Goal: Information Seeking & Learning: Get advice/opinions

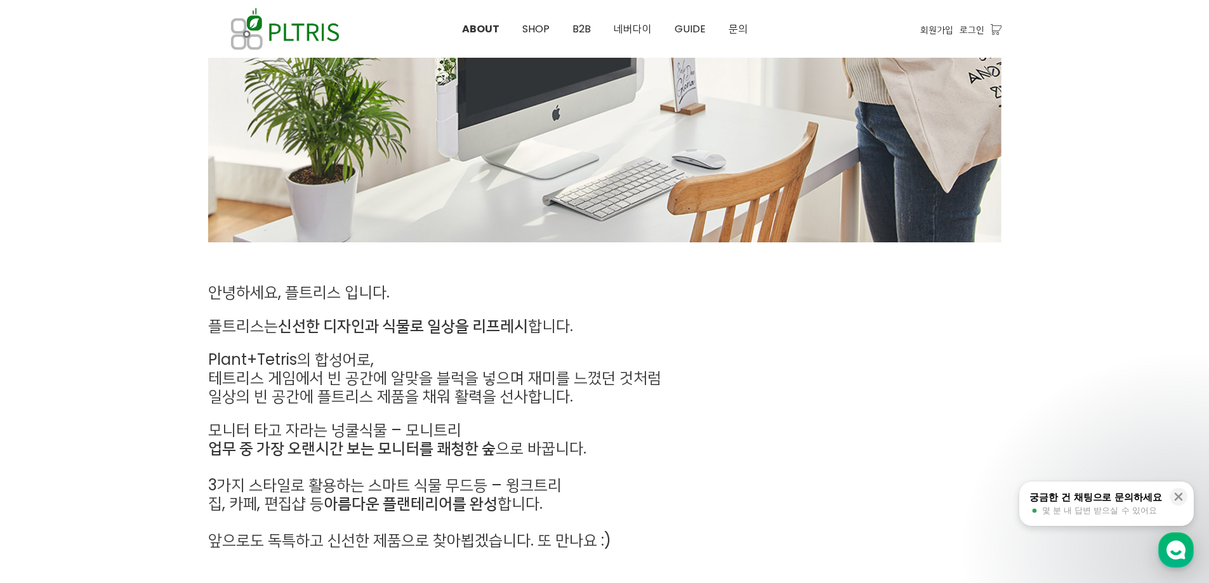
scroll to position [444, 0]
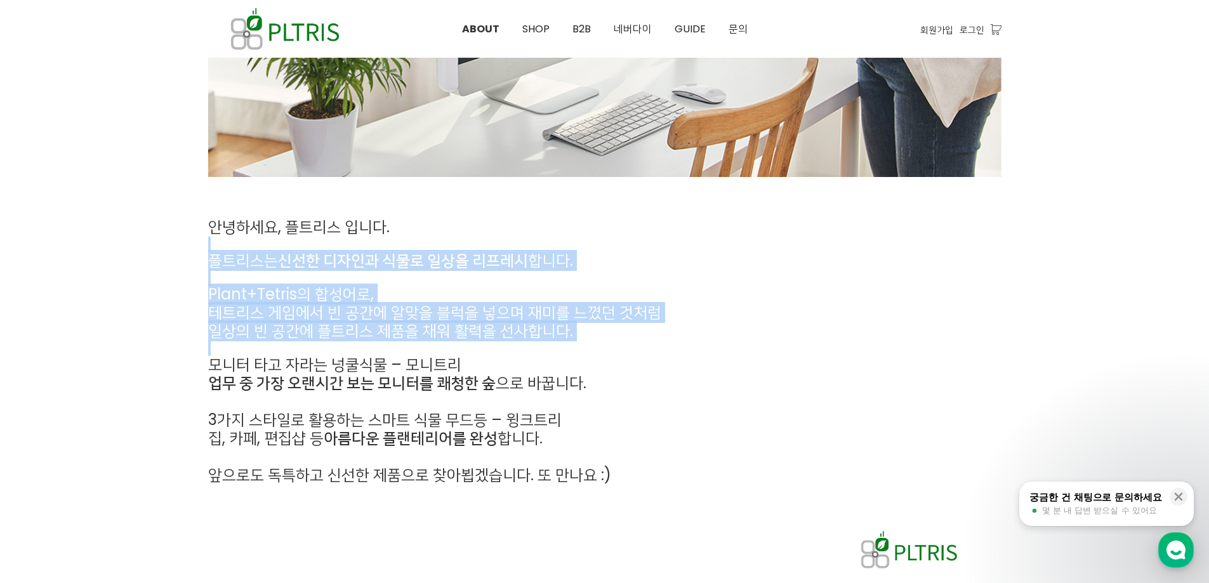
drag, startPoint x: 233, startPoint y: 260, endPoint x: 210, endPoint y: 365, distance: 107.8
click at [210, 365] on div "안녕하세요, 플트리스 입니다. 플트리스는 신선한 디자인과 식물로 일상을 리프레시 합니다. Plant+Tetris의 합성어로, 테트리스 게임에서…" at bounding box center [503, 351] width 590 height 266
click at [210, 365] on span "모니터 타고 자라는 넝쿨식물 – 모니트리" at bounding box center [334, 364] width 253 height 21
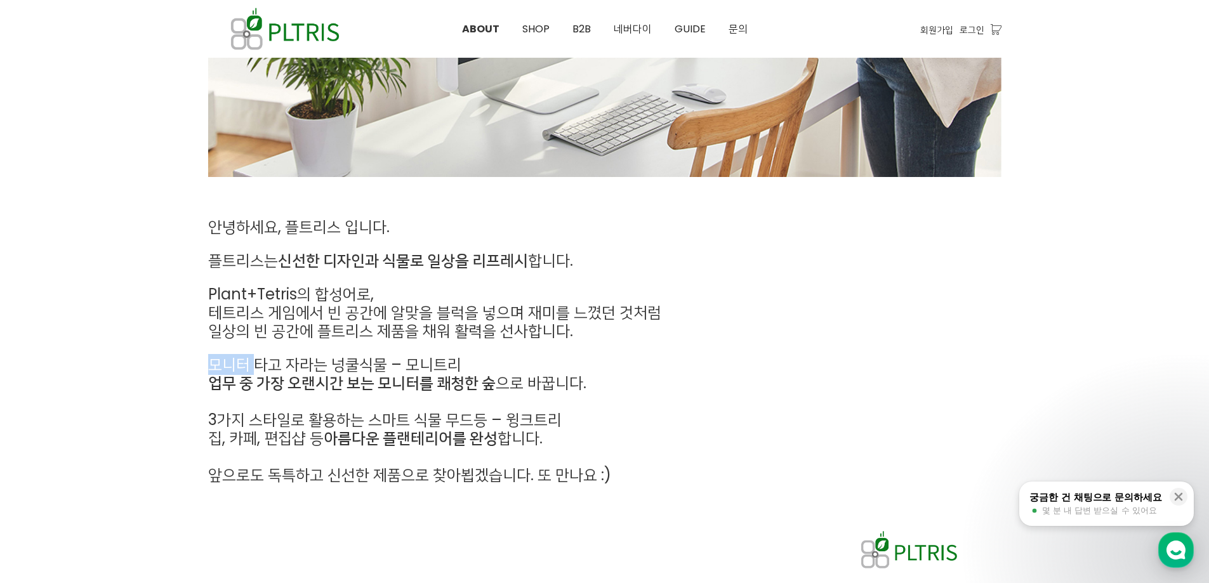
click at [210, 365] on span "모니터 타고 자라는 넝쿨식물 – 모니트리" at bounding box center [334, 364] width 253 height 21
drag, startPoint x: 209, startPoint y: 369, endPoint x: 203, endPoint y: 391, distance: 22.3
click at [203, 391] on div "안녕하세요, 플트리스 입니다. 플트리스는 신선한 디자인과 식물로 일상을 리프레시 합니다. Plant+Tetris의 합성어로, 테트리스 게임에서…" at bounding box center [503, 352] width 609 height 286
drag, startPoint x: 199, startPoint y: 409, endPoint x: 200, endPoint y: 426, distance: 17.2
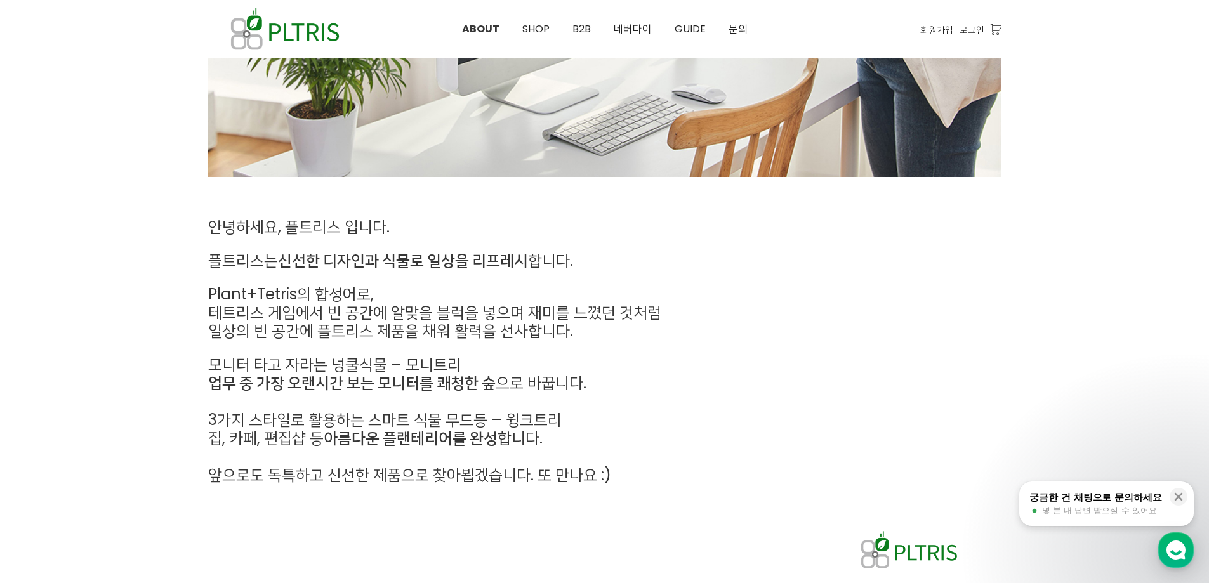
click at [199, 412] on div "안녕하세요, 플트리스 입니다. 플트리스는 신선한 디자인과 식물로 일상을 리프레시 합니다. Plant+Tetris의 합성어로, 테트리스 게임에서…" at bounding box center [503, 352] width 609 height 286
click at [200, 426] on div "안녕하세요, 플트리스 입니다. 플트리스는 신선한 디자인과 식물로 일상을 리프레시 합니다. Plant+Tetris의 합성어로, 테트리스 게임에서…" at bounding box center [503, 352] width 609 height 286
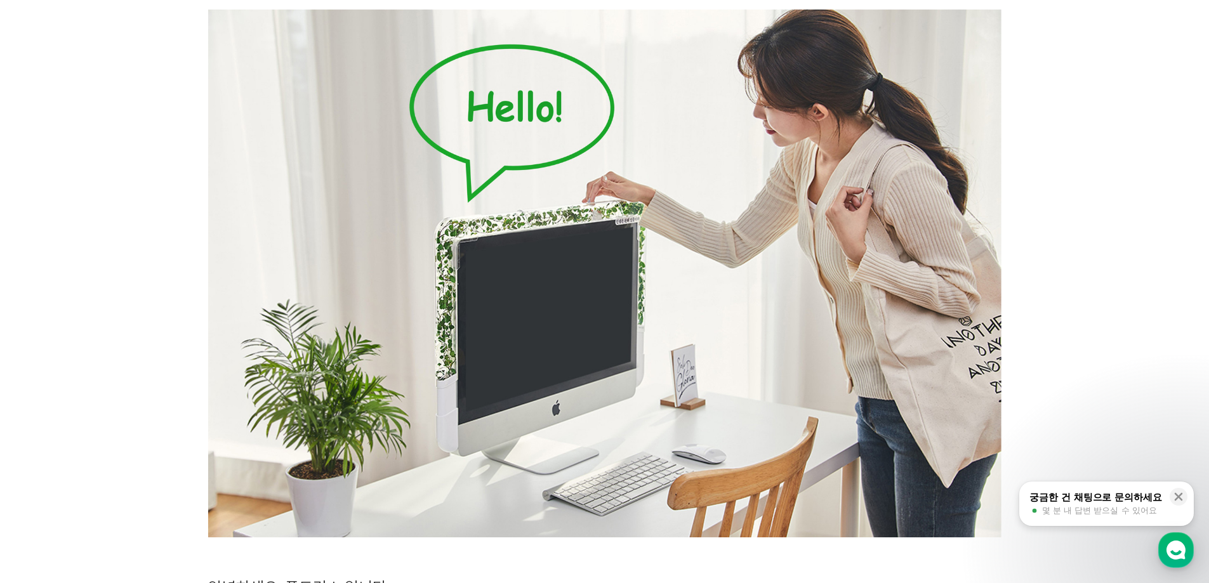
scroll to position [0, 0]
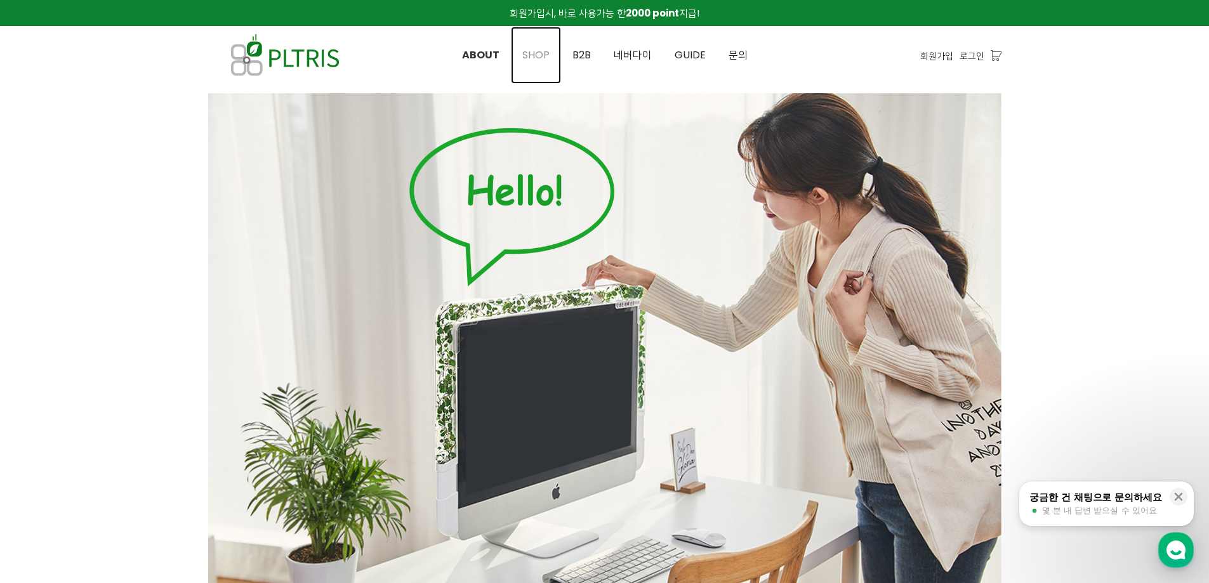
click at [527, 58] on span "SHOP" at bounding box center [535, 55] width 27 height 15
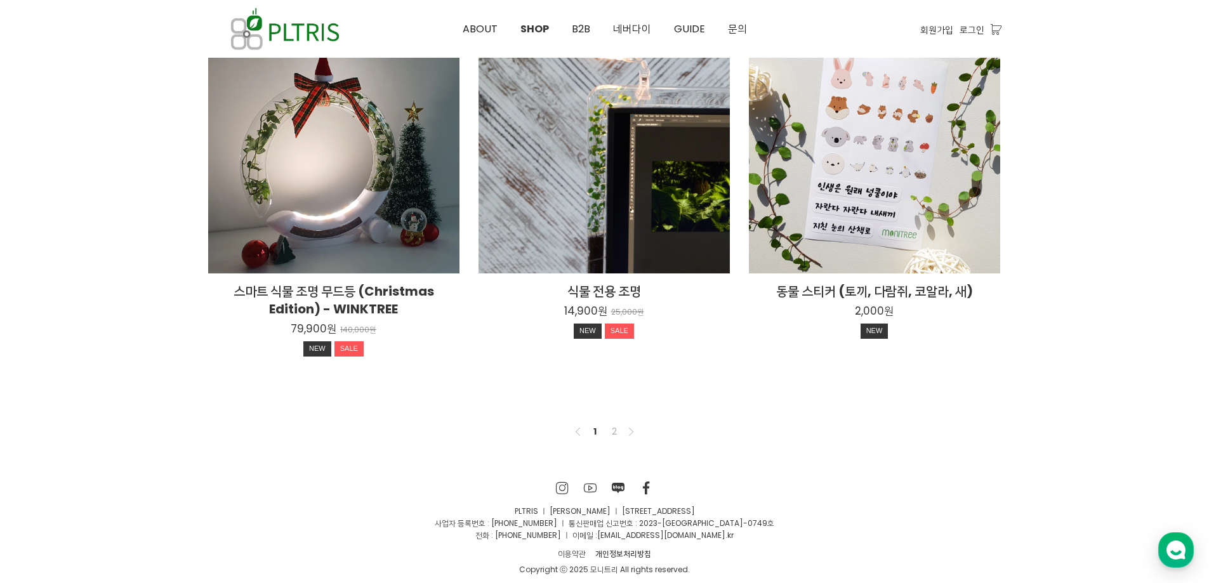
scroll to position [949, 0]
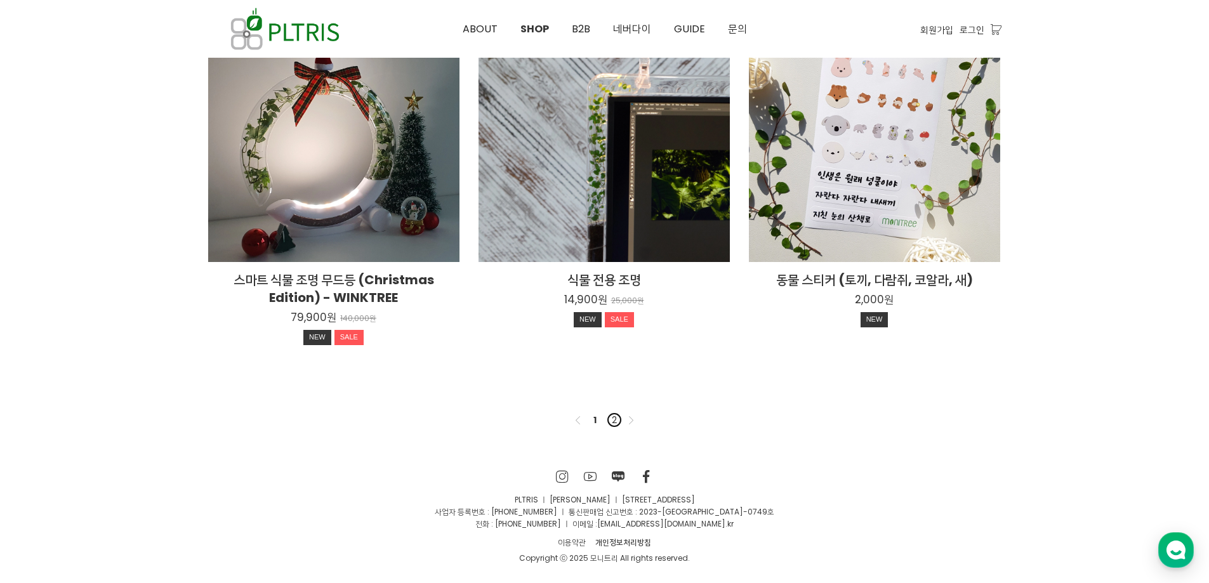
click at [610, 423] on link "2" at bounding box center [614, 419] width 15 height 15
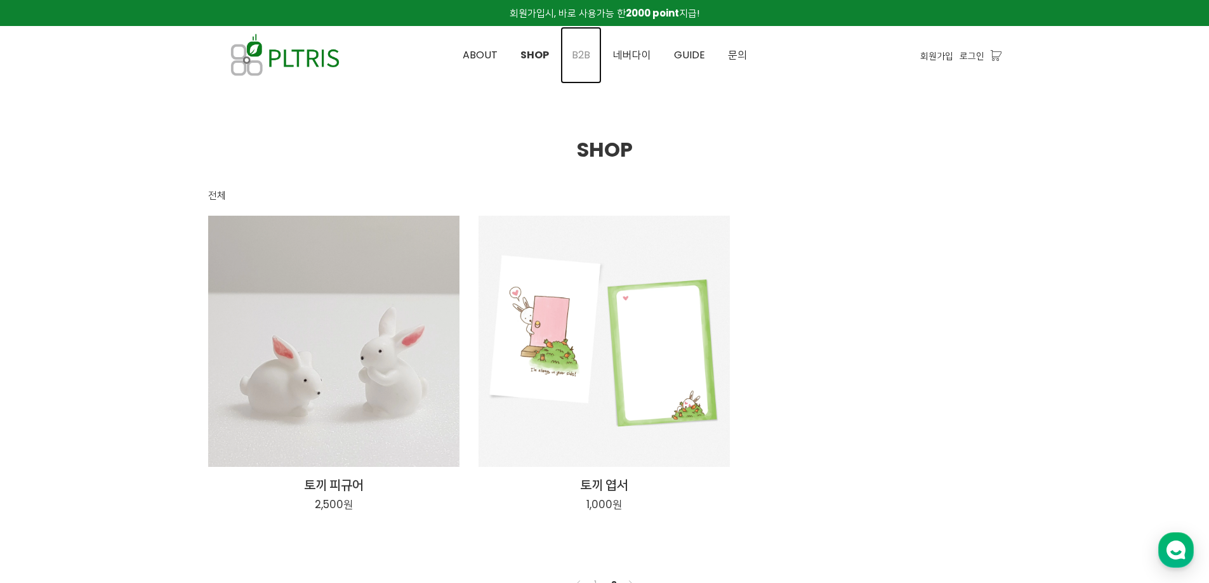
click at [571, 53] on link "B2B" at bounding box center [580, 55] width 41 height 57
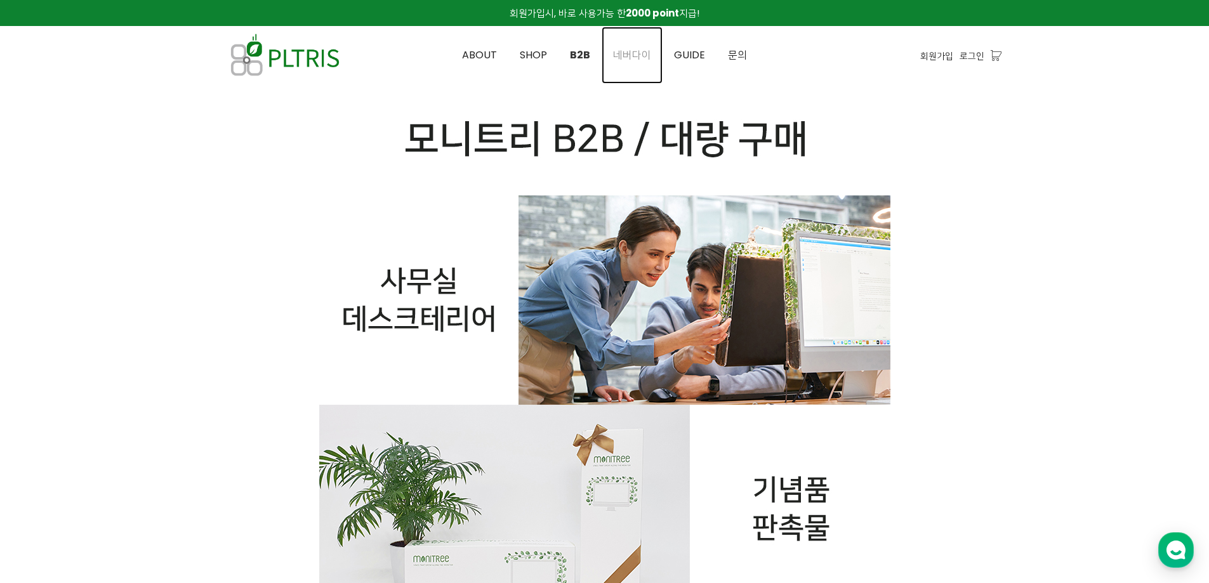
click at [634, 56] on span "네버다이" at bounding box center [632, 55] width 38 height 15
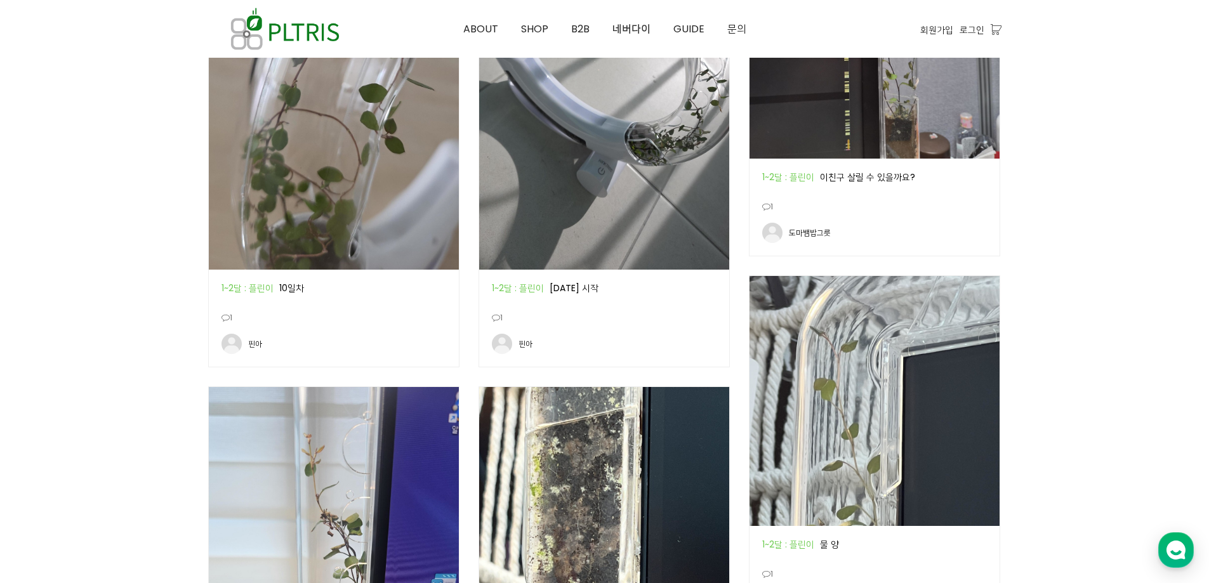
scroll to position [952, 0]
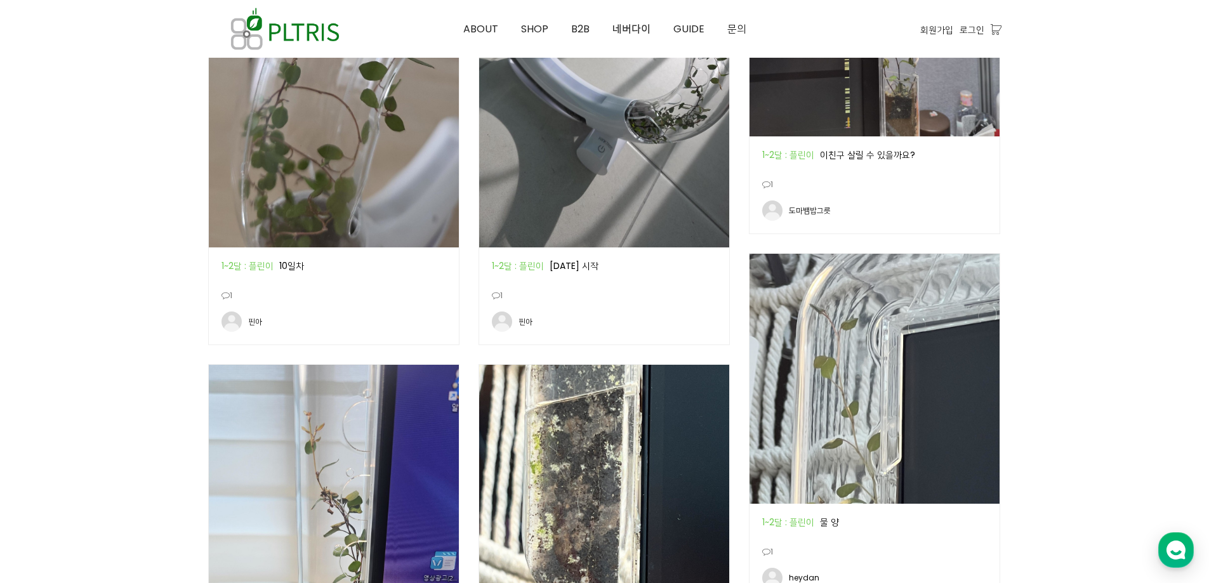
click at [768, 189] on icon at bounding box center [766, 185] width 8 height 8
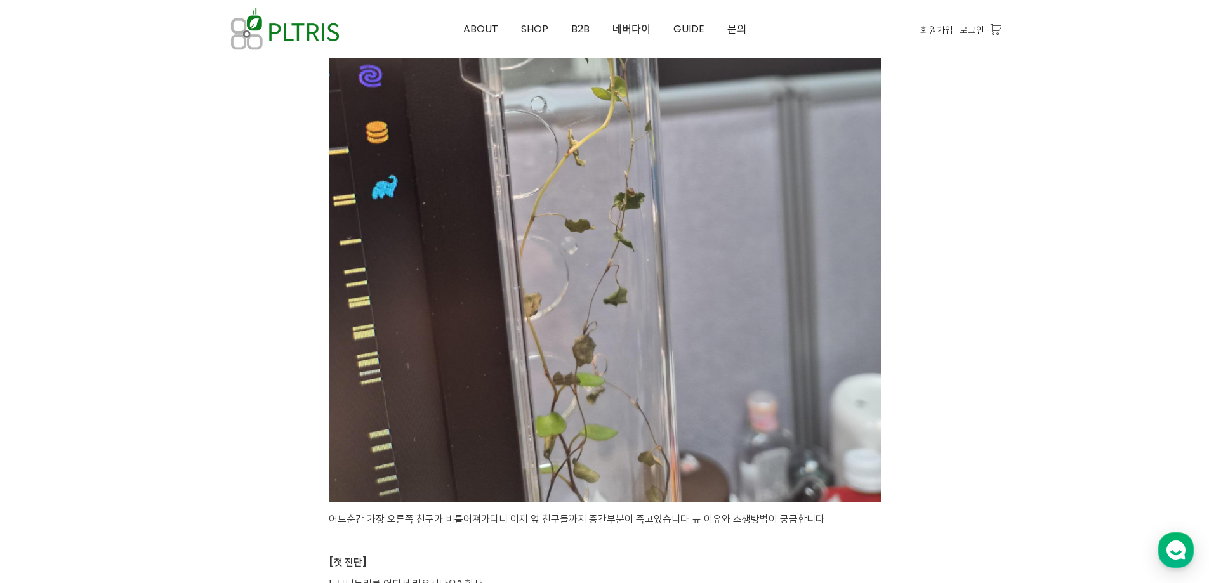
scroll to position [2411, 0]
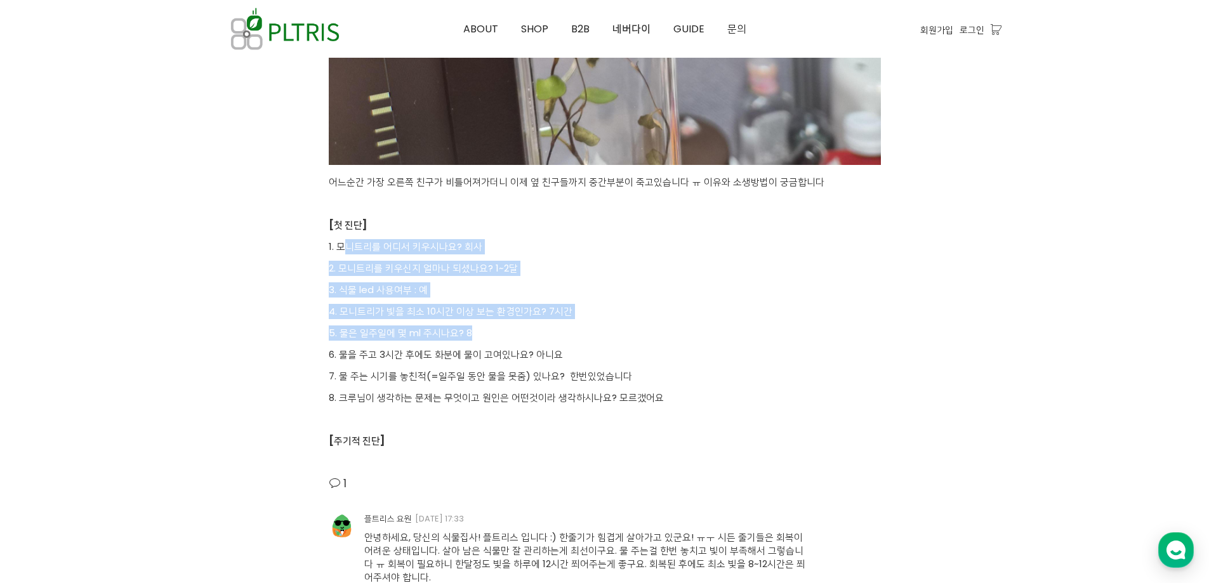
drag, startPoint x: 341, startPoint y: 250, endPoint x: 601, endPoint y: 325, distance: 270.9
click at [601, 325] on p "5. 물은 일주일에 몇 ml 주시나요? 8" at bounding box center [605, 332] width 552 height 15
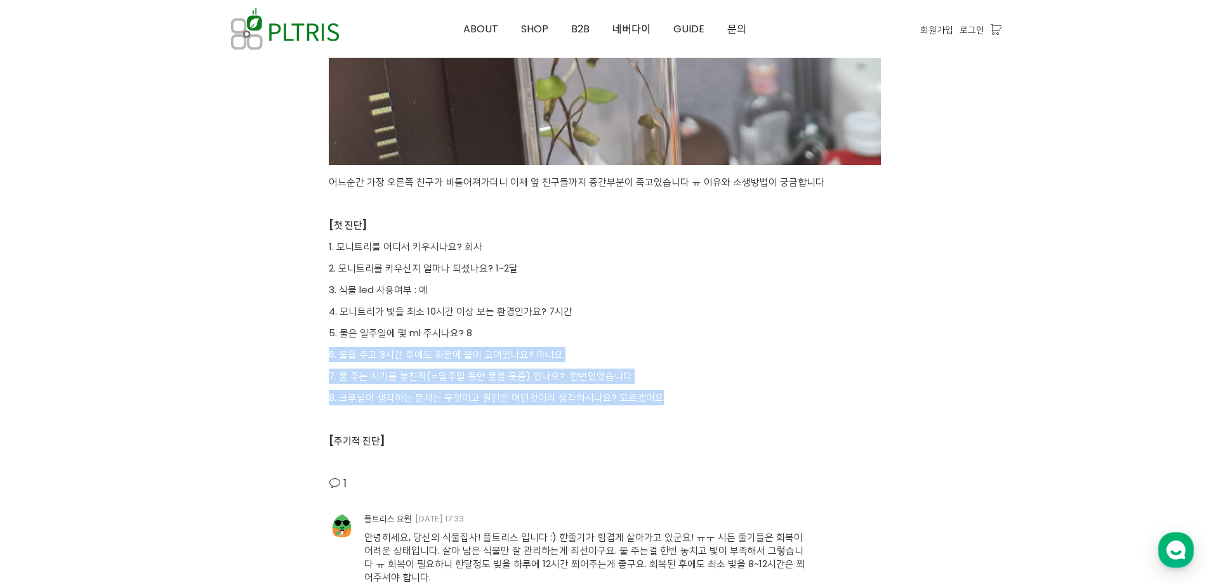
drag, startPoint x: 606, startPoint y: 334, endPoint x: 669, endPoint y: 386, distance: 82.0
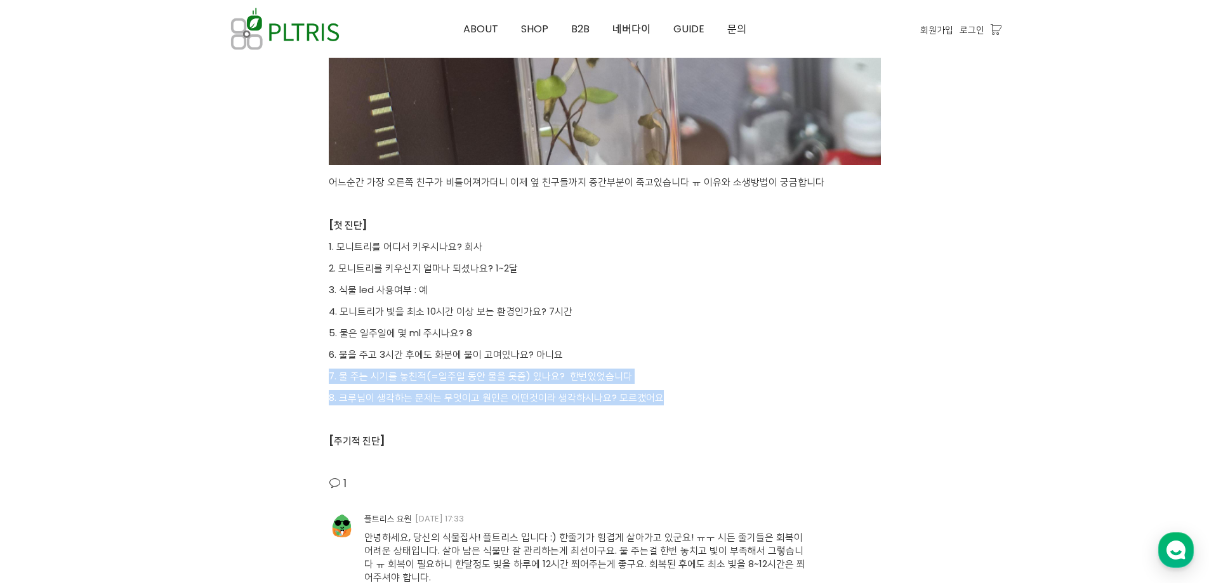
drag, startPoint x: 657, startPoint y: 350, endPoint x: 664, endPoint y: 390, distance: 41.2
click at [664, 390] on p "8. 크루님이 생각하는 문제는 무엇이고 원인은 어떤것이라 생각하시나요? 모르갰어요" at bounding box center [605, 397] width 552 height 15
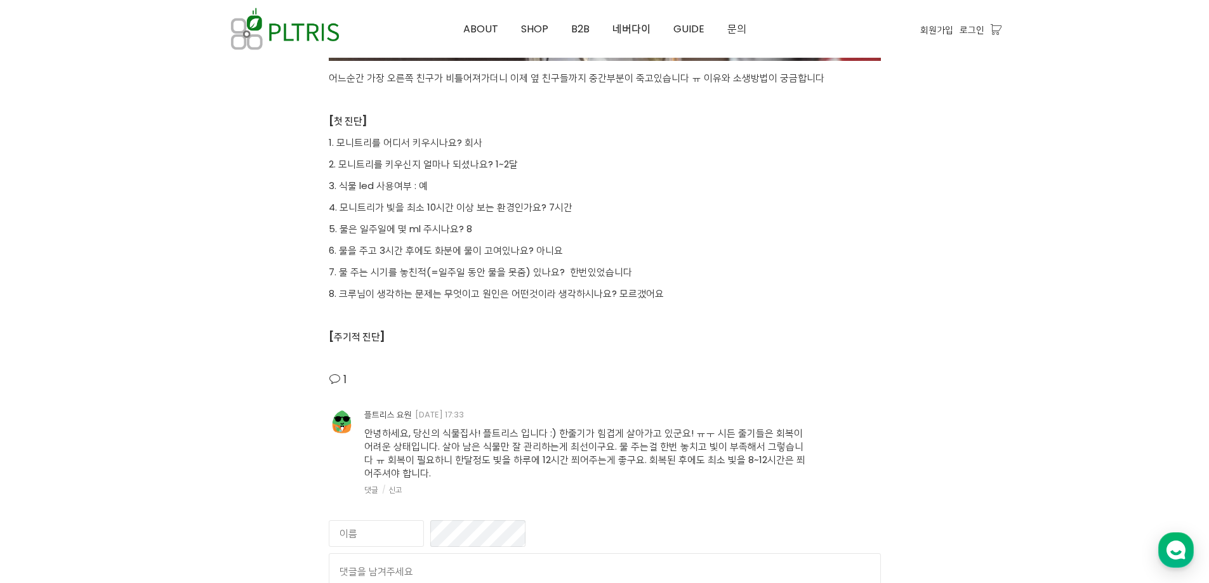
scroll to position [2538, 0]
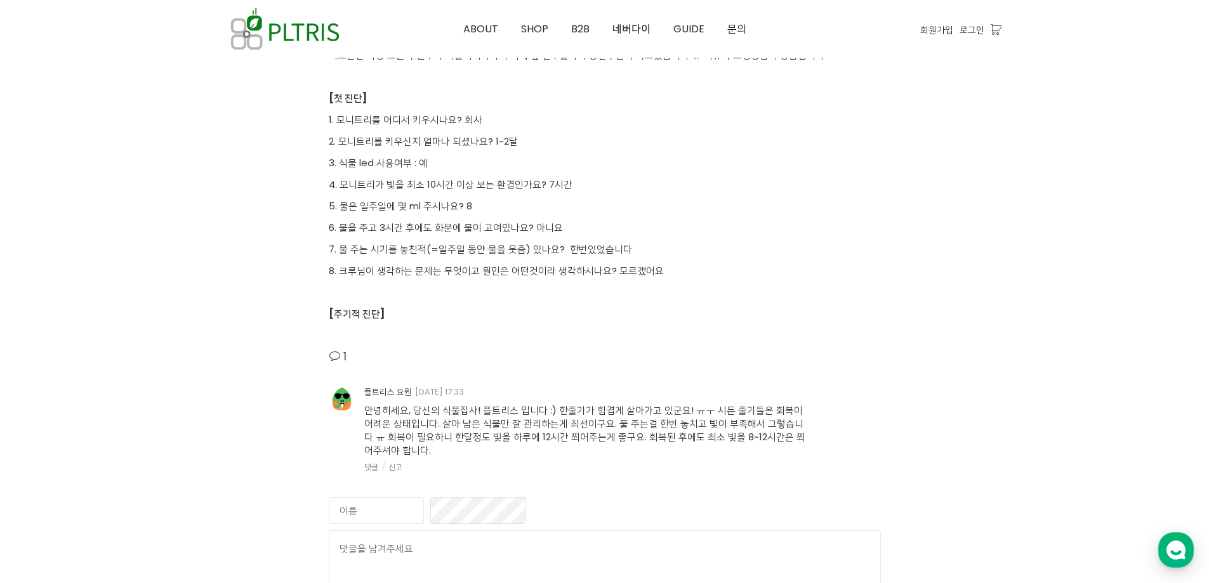
drag, startPoint x: 537, startPoint y: 430, endPoint x: 533, endPoint y: 464, distance: 34.5
click at [533, 464] on div "플트리스 요원 2025-07-29 17:33 안녕하세요, 당신의 식물집사! 플트리스 입니다 :) 한줄기가 힘겹게 살아가고 있군요! ㅠㅜ 시든 …" at bounding box center [605, 421] width 552 height 101
click at [533, 464] on div "댓글 신고" at bounding box center [586, 467] width 444 height 11
drag, startPoint x: 533, startPoint y: 464, endPoint x: 495, endPoint y: 386, distance: 87.4
click at [495, 386] on div "플트리스 요원 2025-07-29 17:33 안녕하세요, 당신의 식물집사! 플트리스 입니다 :) 한줄기가 힘겹게 살아가고 있군요! ㅠㅜ 시든 …" at bounding box center [605, 421] width 552 height 101
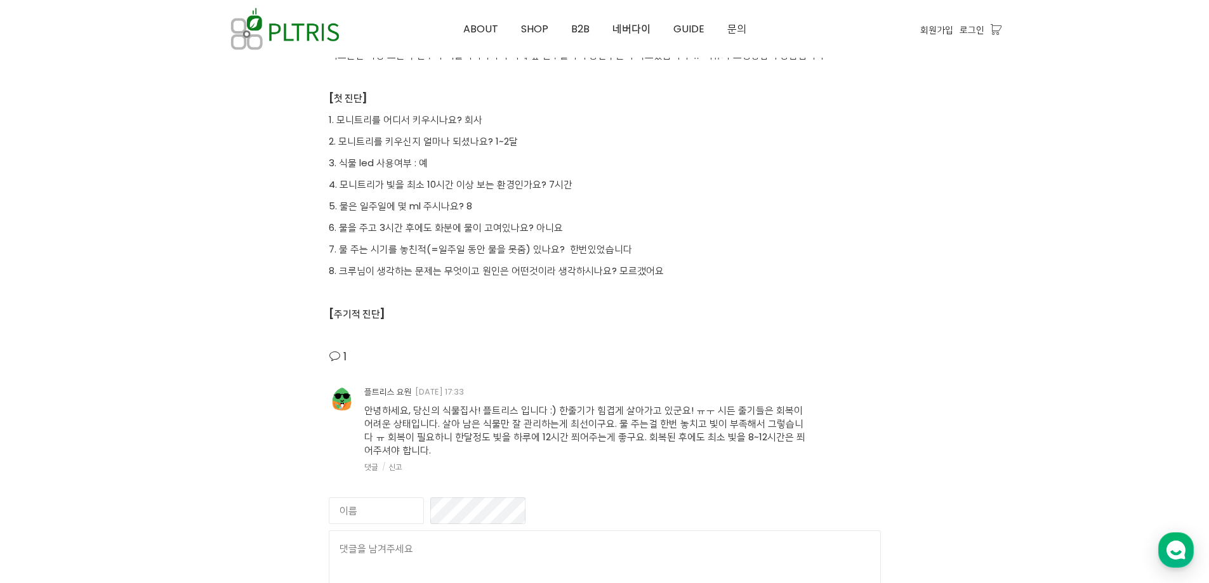
click at [495, 386] on div "플트리스 요원 2025-07-29 17:33 안녕하세요, 당신의 식물집사! 플트리스 입니다 :) 한줄기가 힘겹게 살아가고 있군요! ㅠㅜ 시든 …" at bounding box center [605, 421] width 552 height 101
drag, startPoint x: 490, startPoint y: 372, endPoint x: 501, endPoint y: 471, distance: 99.5
click at [501, 471] on div "플트리스 요원 2025-07-29 17:33 안녕하세요, 당신의 식물집사! 플트리스 입니다 :) 한줄기가 힘겹게 살아가고 있군요! ㅠㅜ 시든 …" at bounding box center [605, 421] width 552 height 101
click at [501, 471] on div "댓글 신고" at bounding box center [586, 467] width 444 height 11
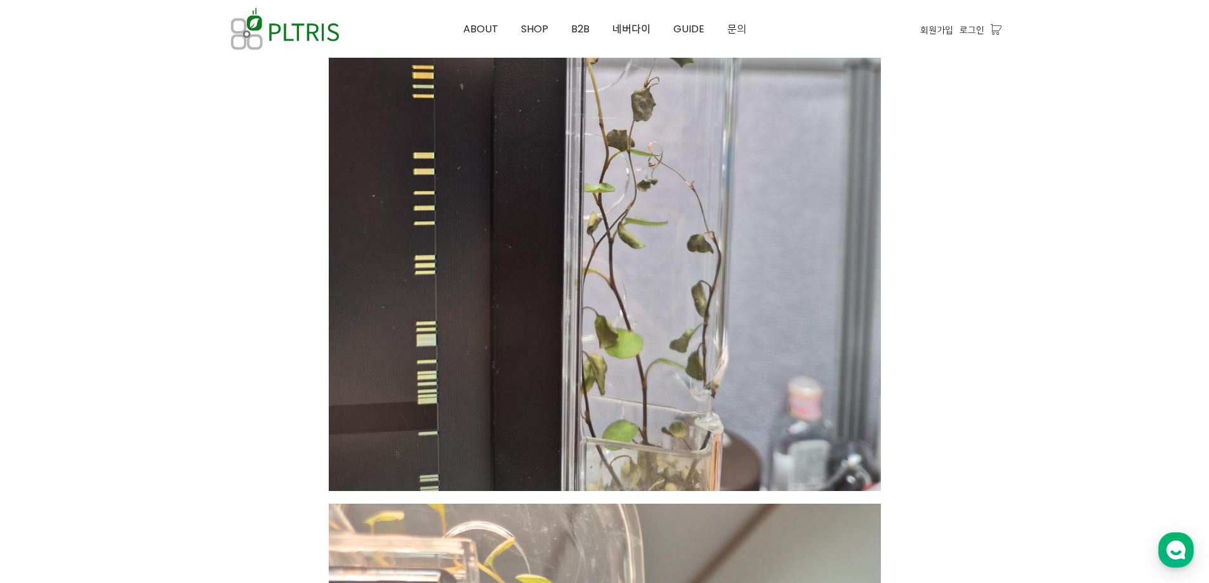
scroll to position [1332, 0]
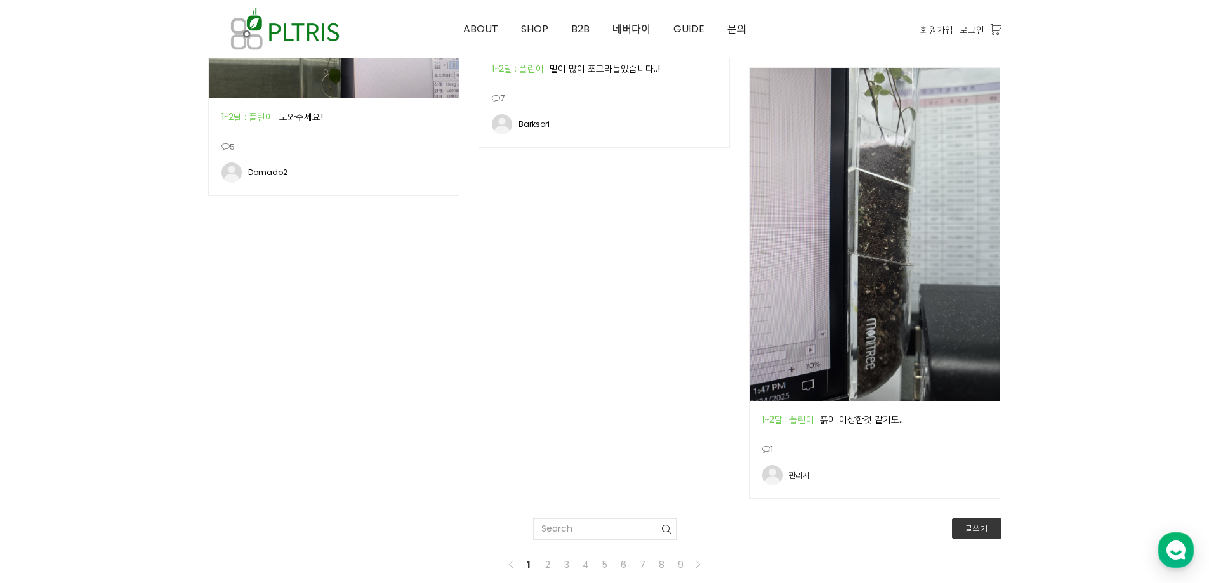
scroll to position [2149, 0]
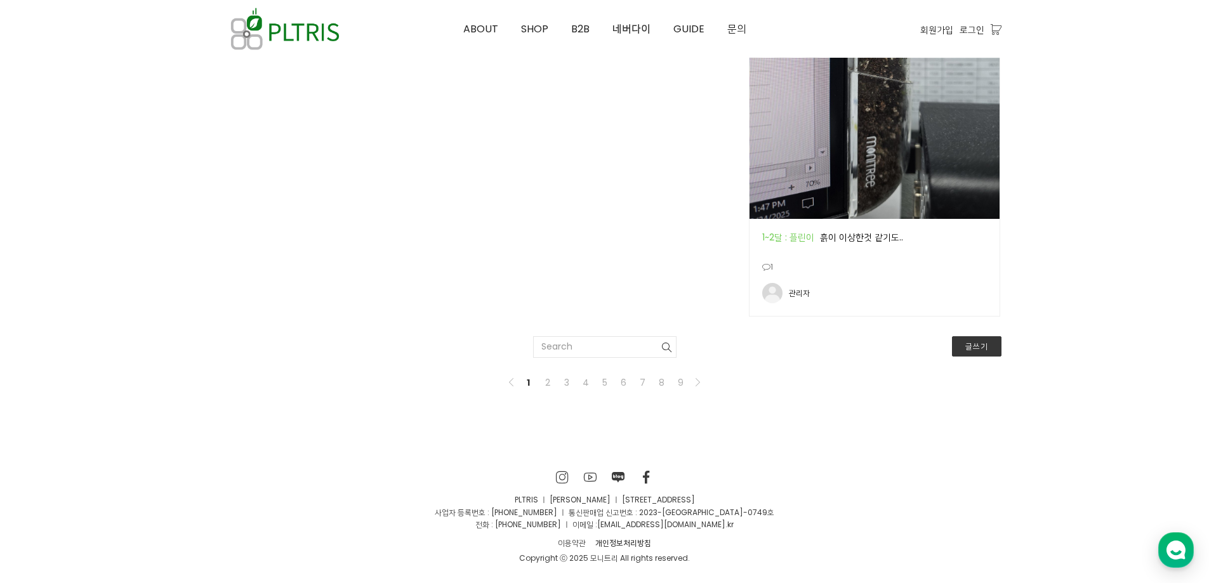
click at [827, 227] on div "공지 1~2달 : 플린이 흙이 이상한것 같기도.." at bounding box center [874, 239] width 250 height 40
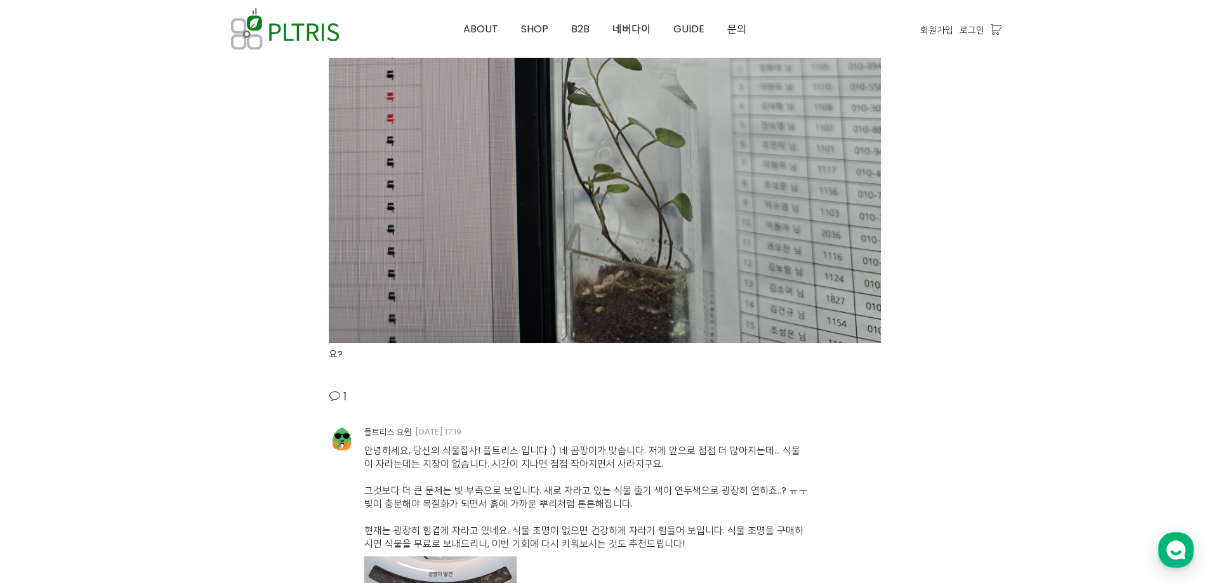
scroll to position [2792, 0]
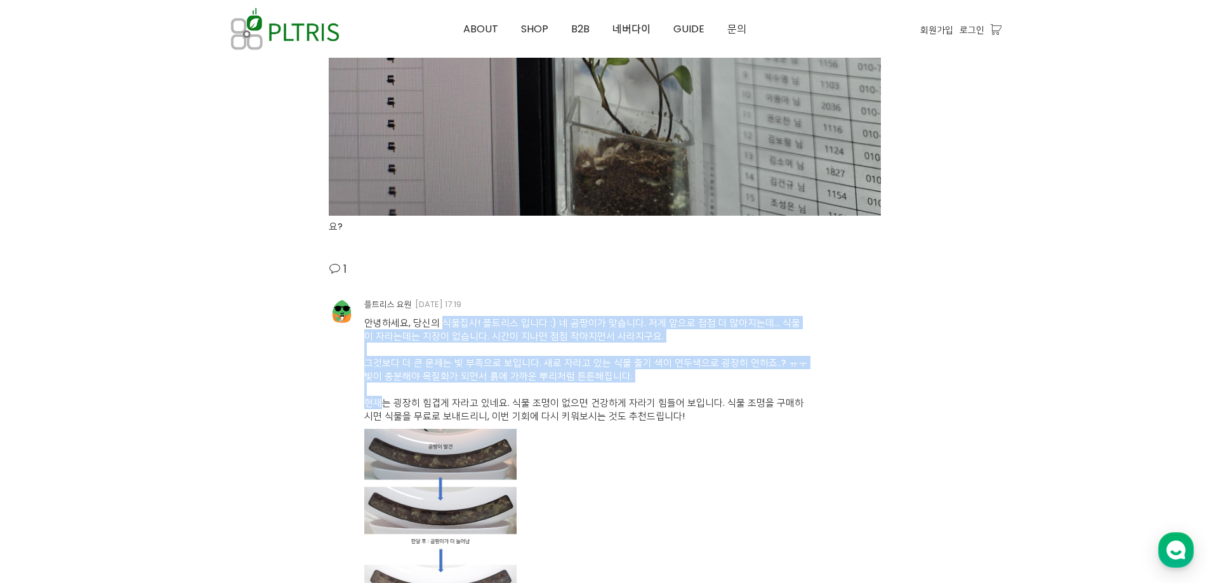
drag, startPoint x: 379, startPoint y: 327, endPoint x: 374, endPoint y: 400, distance: 72.5
click at [374, 400] on span "안녕하세요, 당신의 식물집사! 플트리스 입니다 :) 네 곰팡이가 맞습니다. 저게 앞으로 점점 더 많아지는데... 식물이 자라는데는 지장이 없습…" at bounding box center [586, 564] width 444 height 497
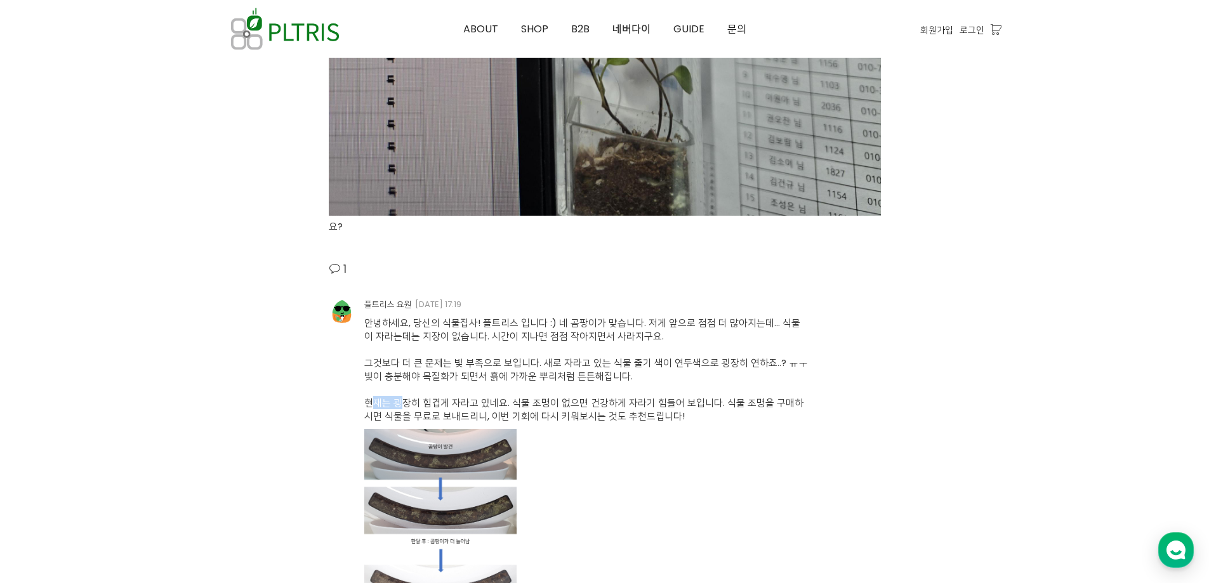
click at [374, 400] on span "안녕하세요, 당신의 식물집사! 플트리스 입니다 :) 네 곰팡이가 맞습니다. 저게 앞으로 점점 더 많아지는데... 식물이 자라는데는 지장이 없습…" at bounding box center [586, 564] width 444 height 497
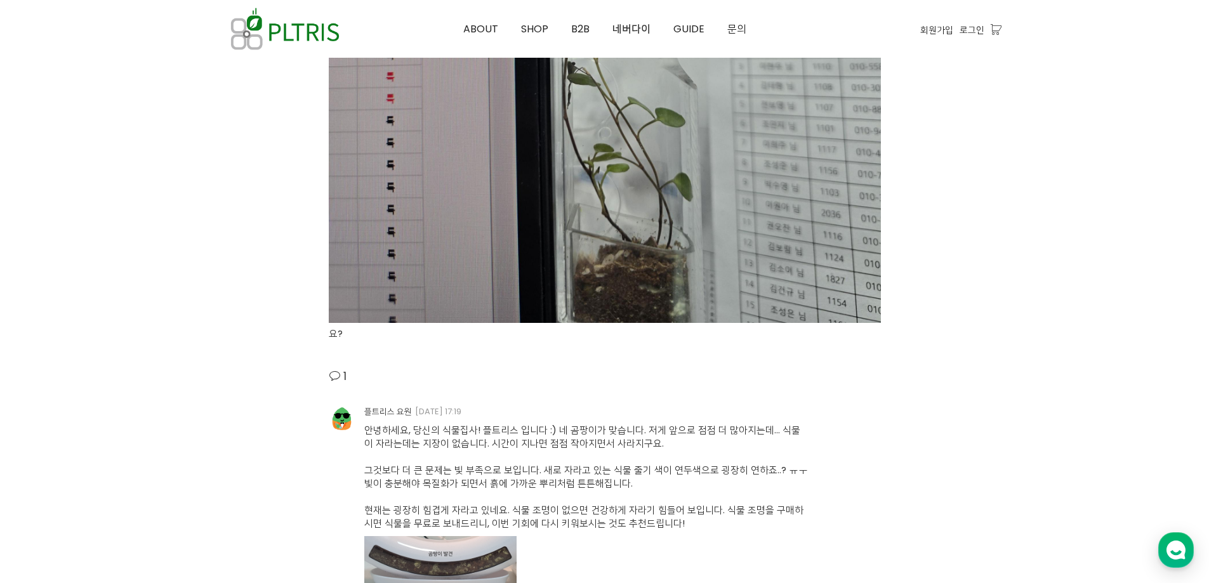
scroll to position [2855, 0]
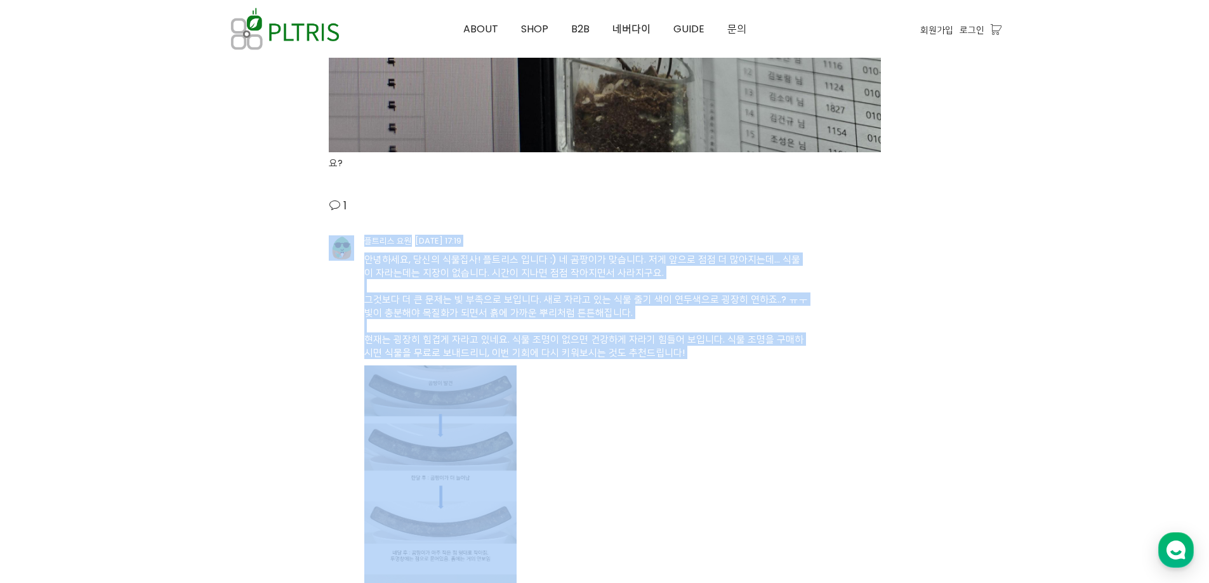
drag, startPoint x: 355, startPoint y: 329, endPoint x: 693, endPoint y: 362, distance: 339.8
click at [693, 362] on div "플트리스 요원 [DATE] 17:19 안녕하세요, 당신의 식물집사! 플트리스 입니다 :) 네 곰팡이가 맞습니다. 저게 앞으로 점점 더 많아지는…" at bounding box center [605, 500] width 552 height 530
click at [693, 362] on div "안녕하세요, 당신의 식물집사! 플트리스 입니다 :) 네 곰팡이가 맞습니다. 저게 앞으로 점점 더 많아지는데... 식물이 자라는데는 지장이 없습…" at bounding box center [586, 506] width 444 height 519
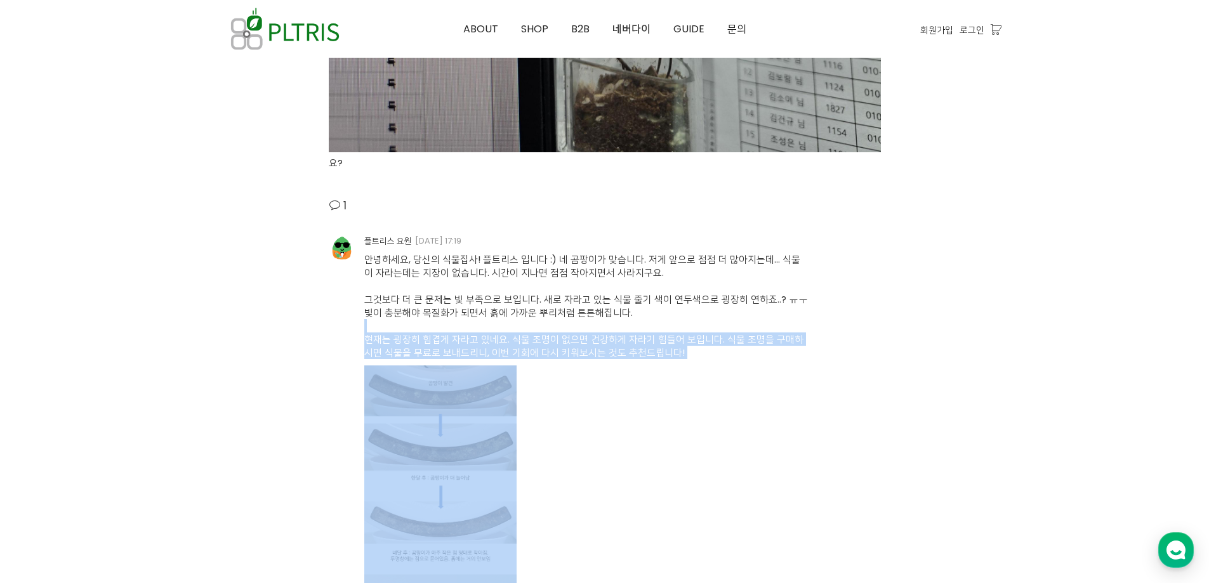
drag, startPoint x: 692, startPoint y: 323, endPoint x: 689, endPoint y: 371, distance: 48.3
click at [689, 371] on div "안녕하세요, 당신의 식물집사! 플트리스 입니다 :) 네 곰팡이가 맞습니다. 저게 앞으로 점점 더 많아지는데... 식물이 자라는데는 지장이 없습…" at bounding box center [586, 506] width 444 height 519
click at [689, 371] on div at bounding box center [586, 557] width 444 height 384
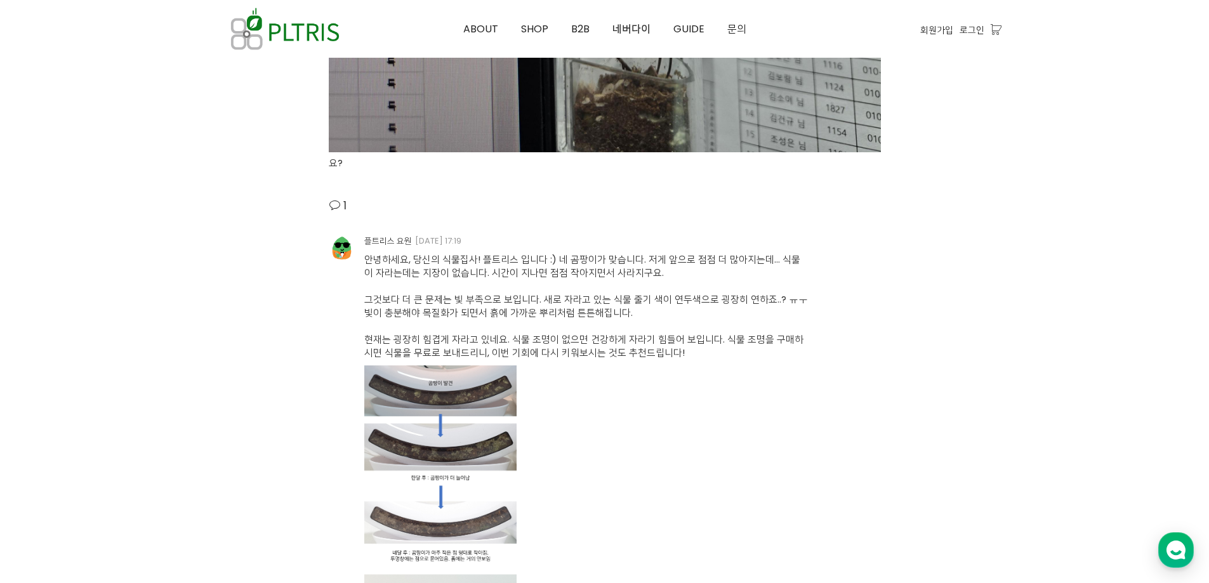
click at [689, 371] on div at bounding box center [586, 557] width 444 height 384
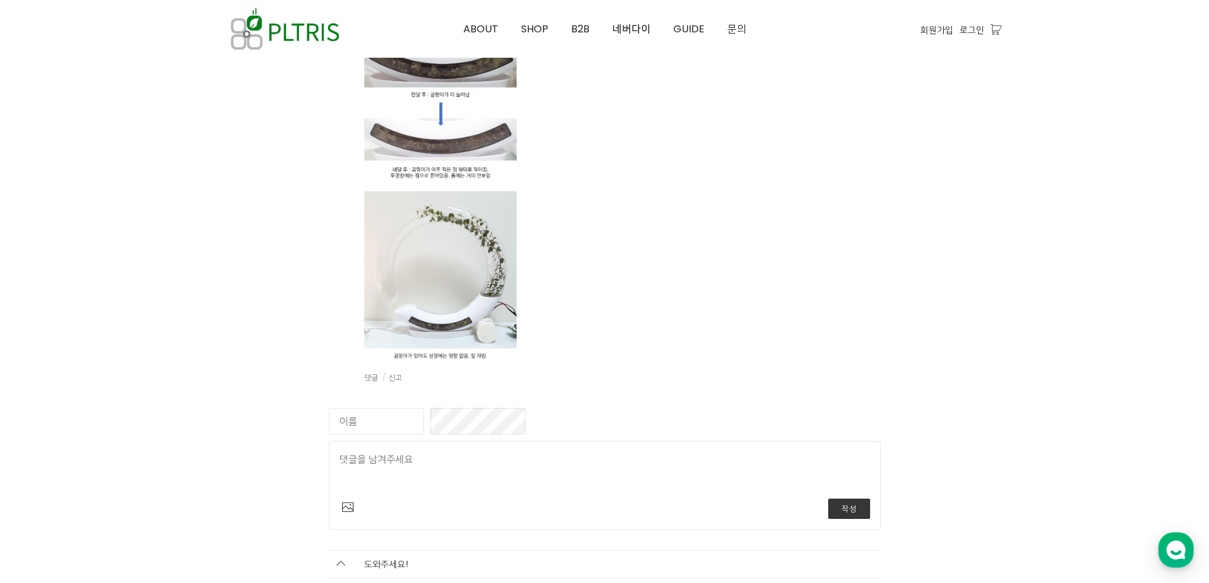
scroll to position [3299, 0]
